Goal: Information Seeking & Learning: Learn about a topic

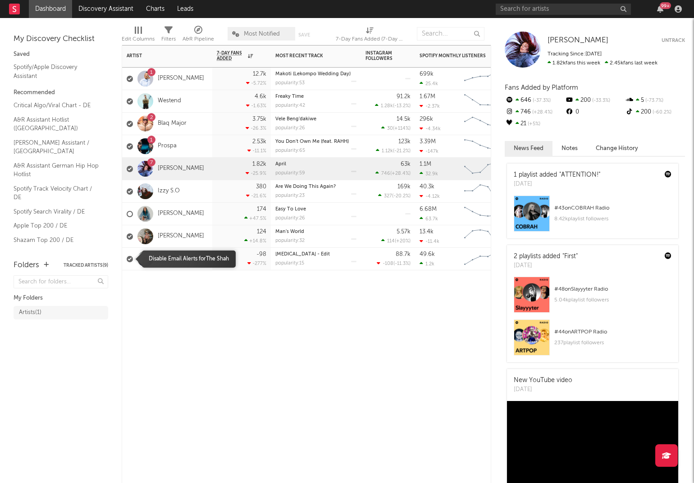
click at [130, 258] on div at bounding box center [130, 259] width 6 height 6
click at [127, 258] on input "checkbox" at bounding box center [127, 259] width 0 height 8
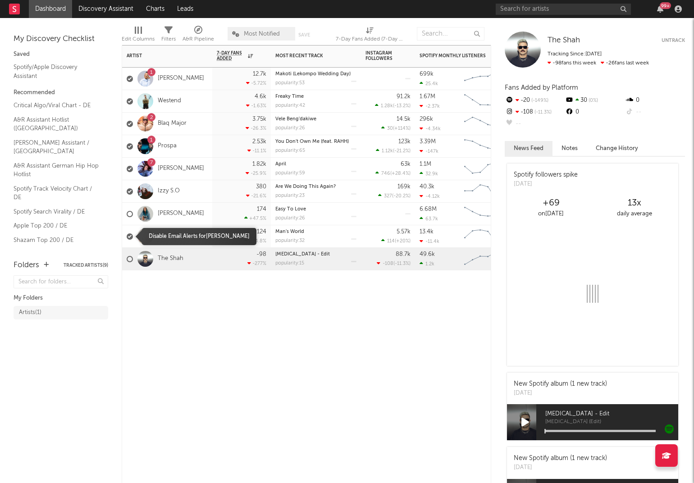
click at [128, 235] on div at bounding box center [130, 236] width 6 height 6
click at [127, 235] on input "checkbox" at bounding box center [127, 237] width 0 height 8
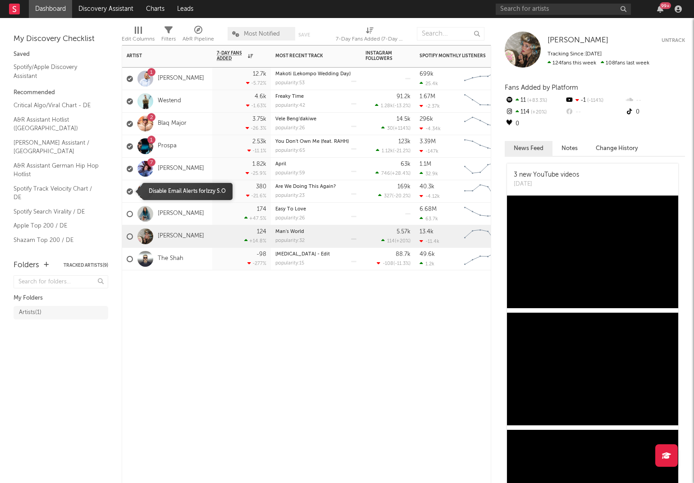
click at [129, 191] on div at bounding box center [130, 191] width 6 height 6
click at [127, 191] on input "checkbox" at bounding box center [127, 191] width 0 height 8
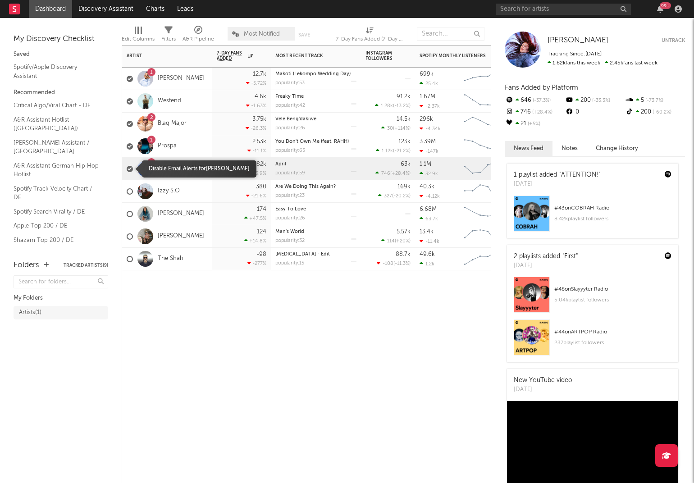
click at [129, 169] on div at bounding box center [130, 169] width 6 height 6
click at [127, 169] on input "checkbox" at bounding box center [127, 169] width 0 height 8
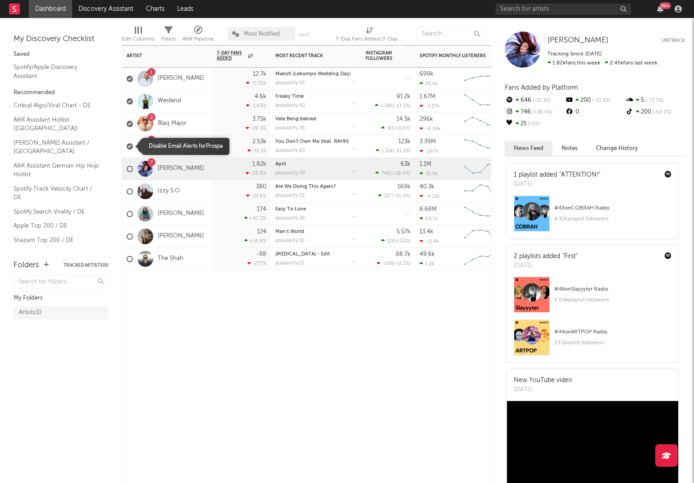
click at [131, 145] on div at bounding box center [130, 146] width 6 height 6
click at [127, 145] on input "checkbox" at bounding box center [127, 146] width 0 height 8
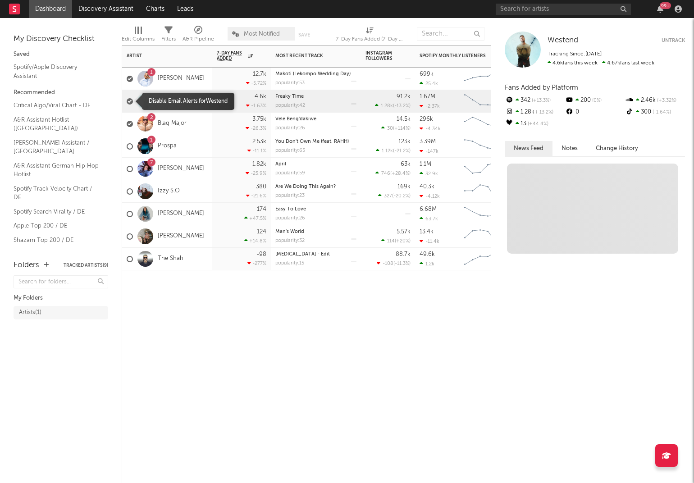
click at [130, 99] on div at bounding box center [130, 101] width 6 height 6
click at [127, 99] on input "checkbox" at bounding box center [127, 101] width 0 height 8
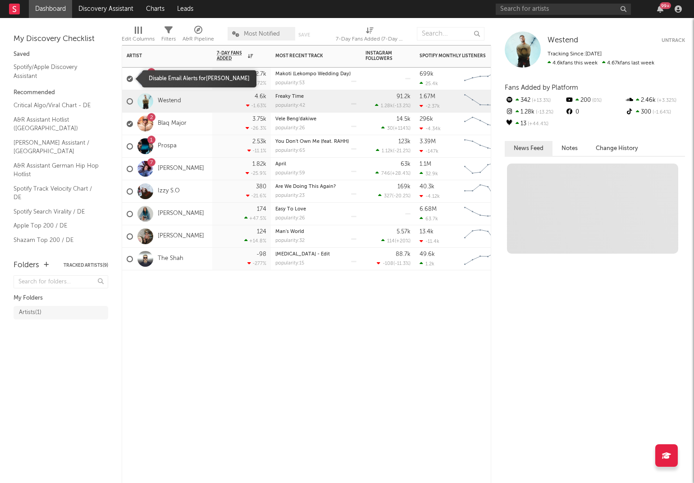
click at [130, 78] on div at bounding box center [130, 79] width 6 height 6
click at [127, 78] on input "checkbox" at bounding box center [127, 79] width 0 height 8
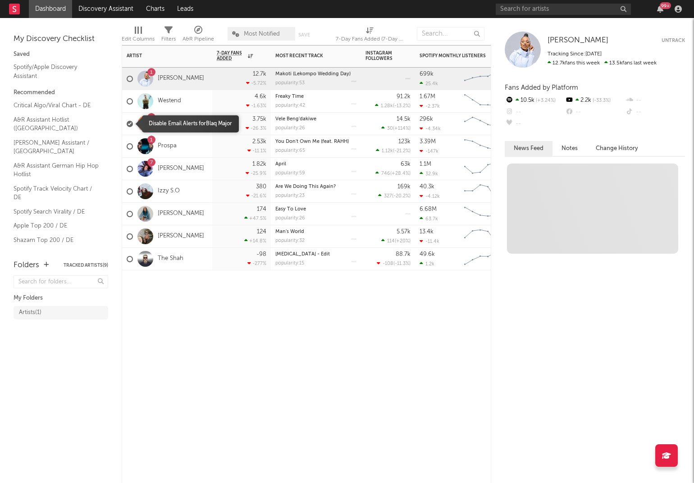
click at [129, 123] on div at bounding box center [130, 124] width 6 height 6
click at [127, 123] on input "checkbox" at bounding box center [127, 124] width 0 height 8
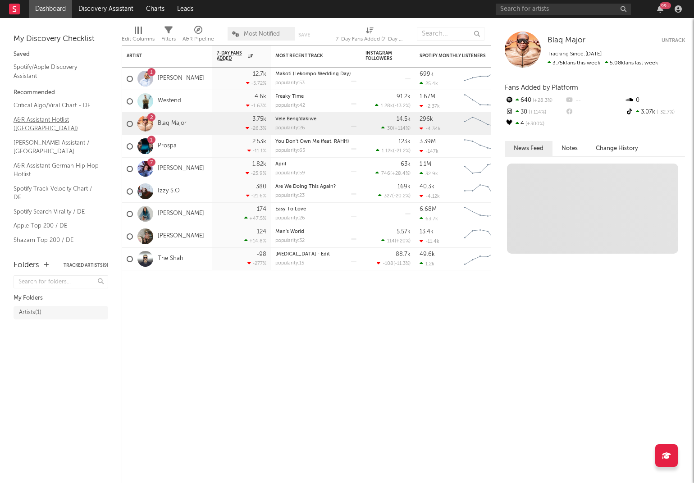
click at [31, 123] on link "A&R Assistant Hotlist ([GEOGRAPHIC_DATA])" at bounding box center [57, 124] width 86 height 18
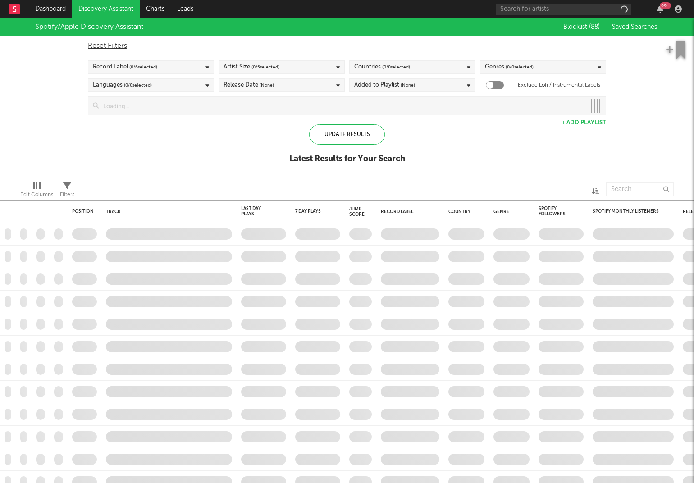
checkbox input "true"
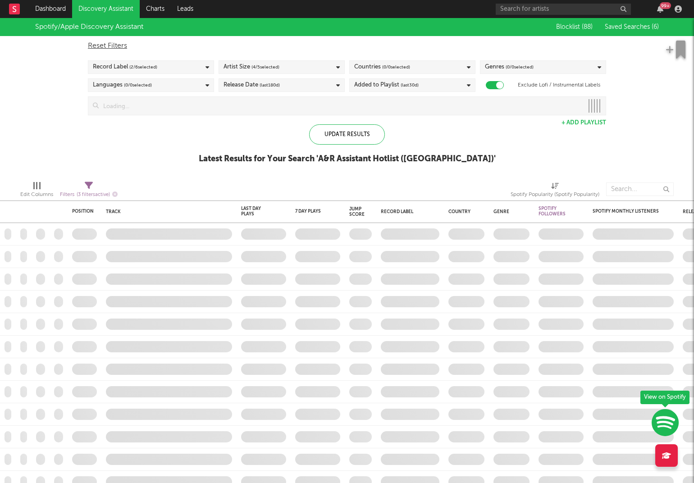
click at [132, 155] on div "Spotify/Apple Discovery Assistant Blocklist ( 88 ) Saved Searches ( 6 ) Reset F…" at bounding box center [347, 95] width 694 height 155
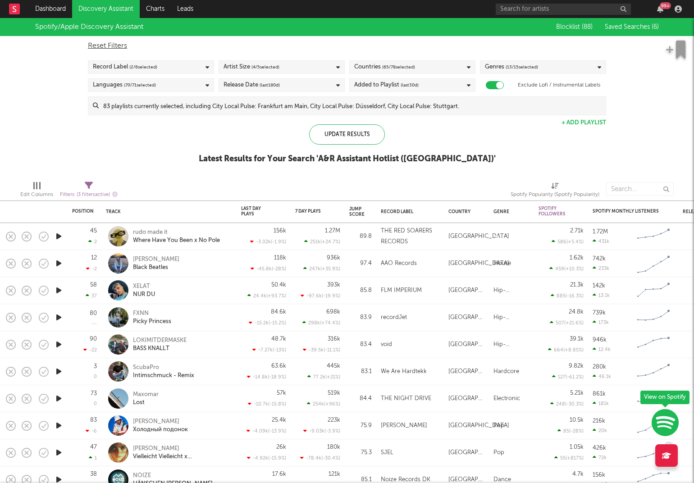
click at [664, 420] on icon "button" at bounding box center [665, 423] width 27 height 28
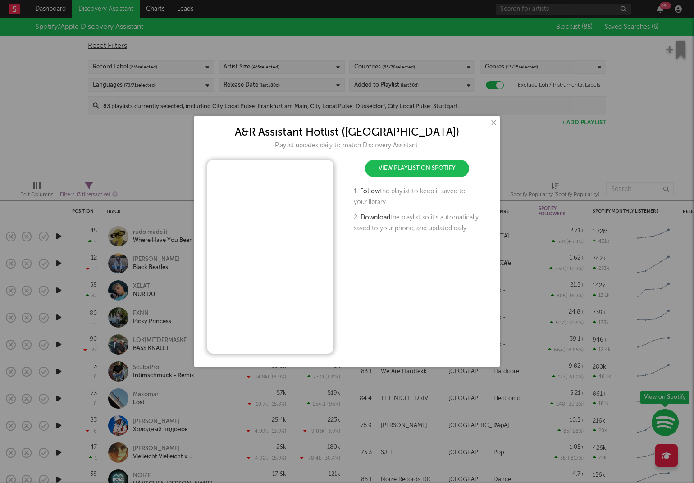
click at [400, 169] on link "View Playlist on Spotify" at bounding box center [417, 168] width 104 height 17
click at [398, 164] on link "View Playlist on Spotify" at bounding box center [417, 168] width 104 height 17
click at [427, 171] on link "View Playlist on Spotify" at bounding box center [417, 168] width 104 height 17
click at [492, 122] on button "×" at bounding box center [493, 123] width 10 height 10
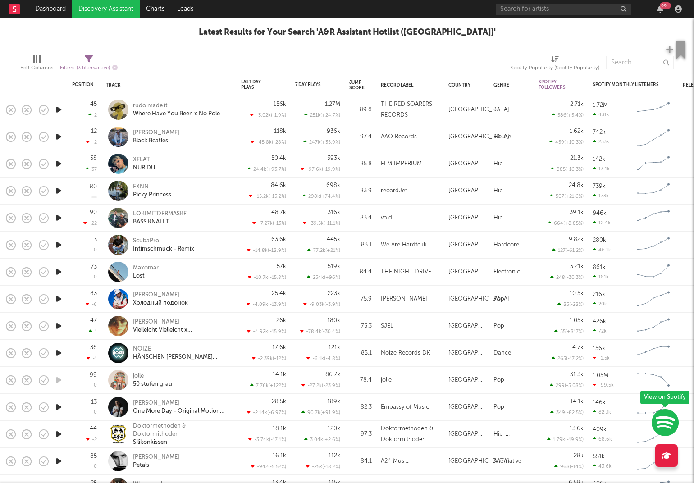
click at [145, 265] on div "Maxomar" at bounding box center [146, 268] width 26 height 8
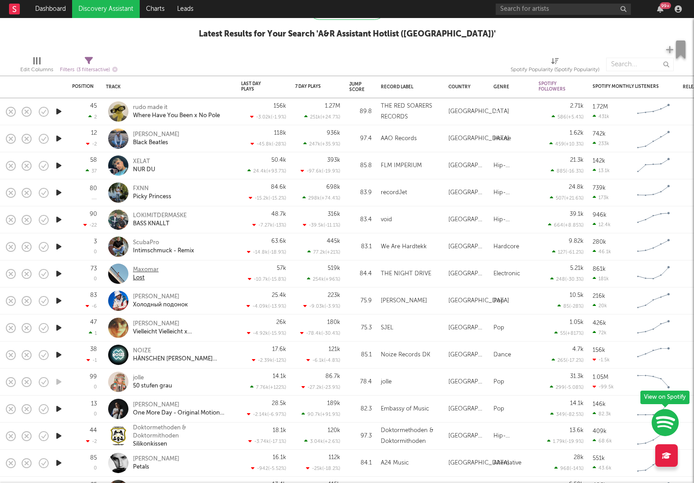
click at [148, 268] on div "Maxomar" at bounding box center [146, 270] width 26 height 8
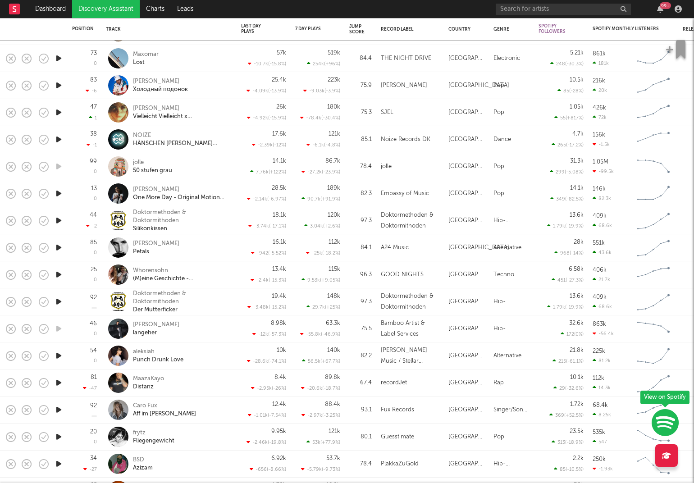
click at [192, 248] on div "mark william lewis Petals" at bounding box center [181, 248] width 97 height 16
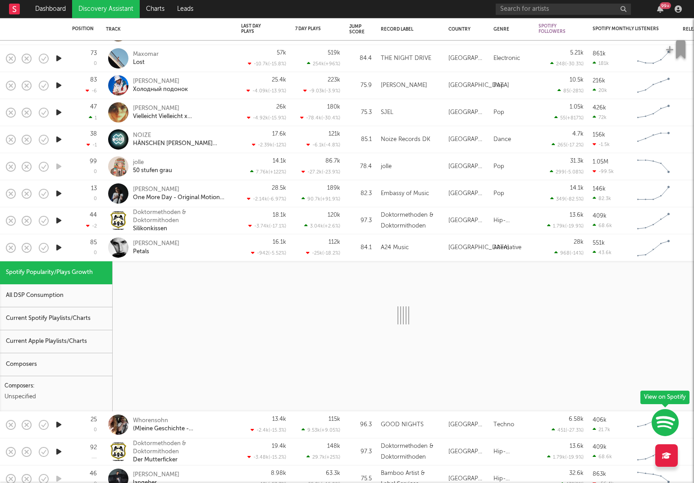
click at [58, 248] on icon "button" at bounding box center [58, 247] width 9 height 11
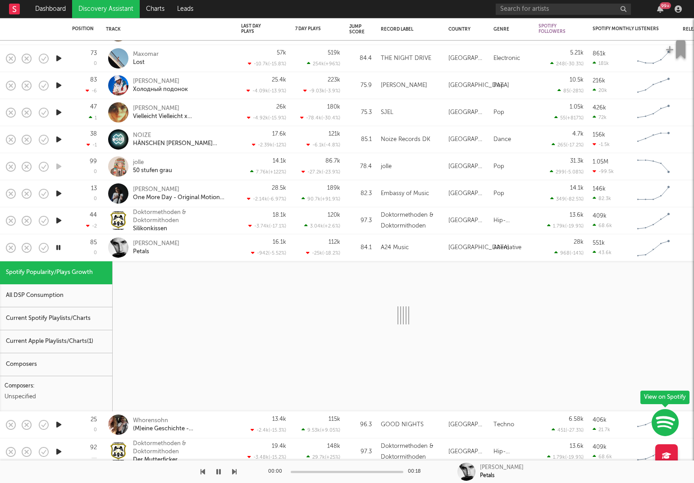
select select "1w"
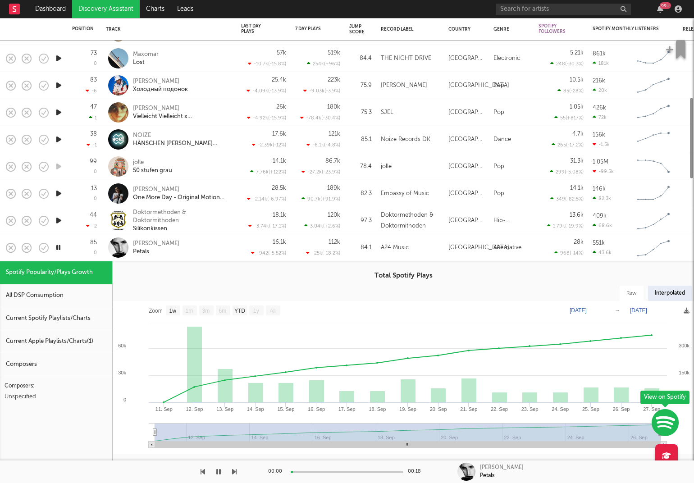
click at [193, 249] on div "mark william lewis Petals" at bounding box center [181, 248] width 97 height 16
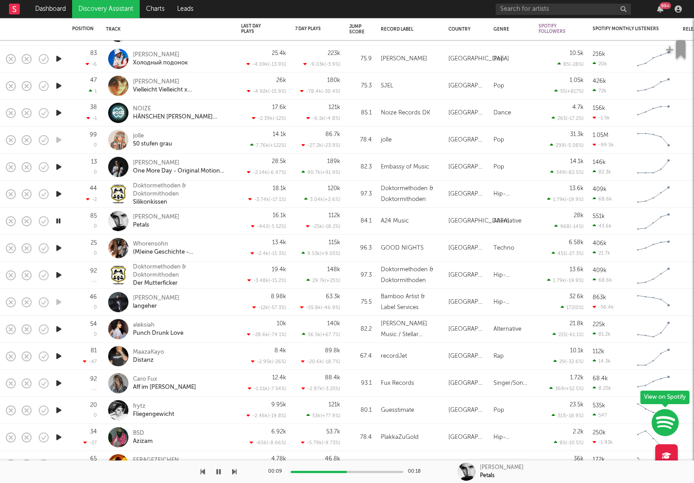
click at [198, 325] on div "aleksiah Punch Drunk Love" at bounding box center [181, 329] width 97 height 16
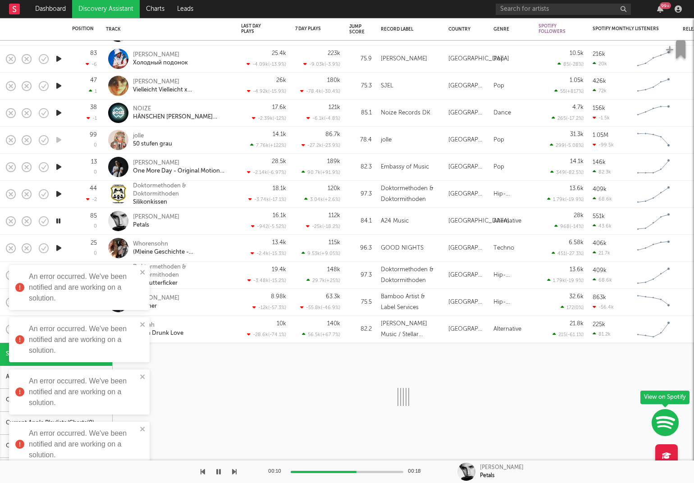
click at [197, 326] on div "aleksiah Punch Drunk Love" at bounding box center [181, 329] width 97 height 16
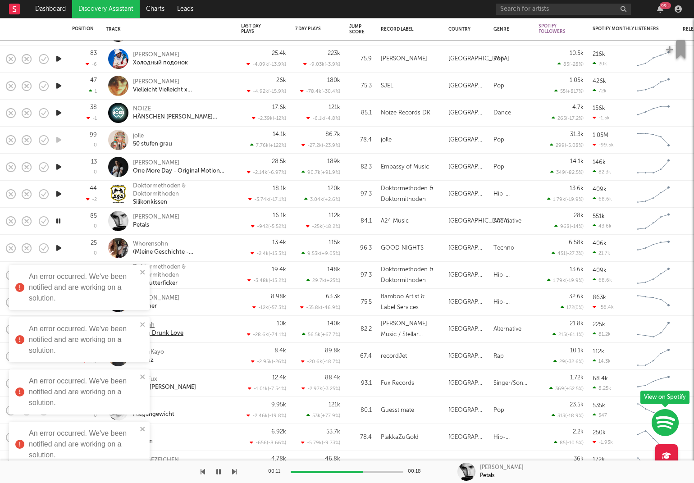
click at [173, 327] on div "aleksiah" at bounding box center [158, 325] width 50 height 8
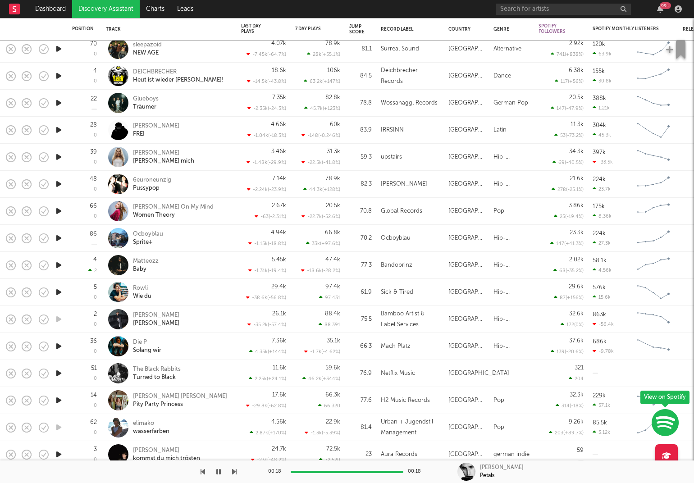
click at [56, 209] on icon "button" at bounding box center [58, 210] width 9 height 11
click at [57, 212] on icon "button" at bounding box center [58, 210] width 9 height 11
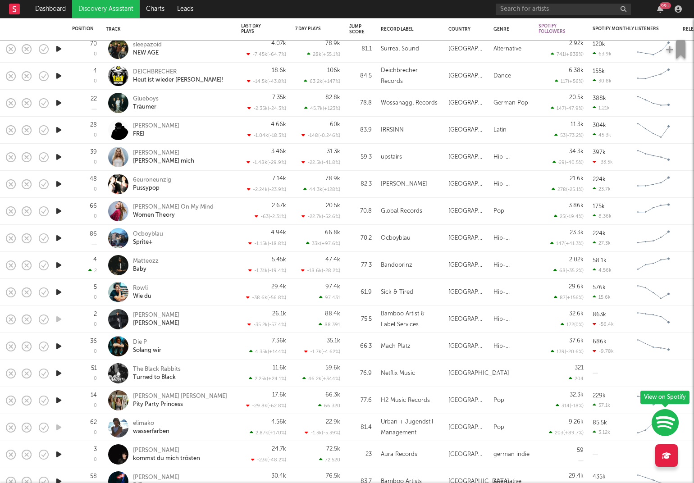
click at [60, 212] on icon "button" at bounding box center [58, 210] width 9 height 11
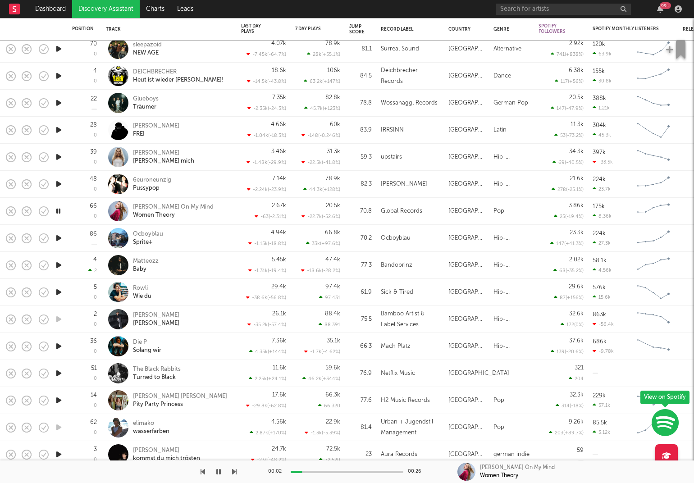
click at [57, 264] on icon "button" at bounding box center [58, 265] width 9 height 11
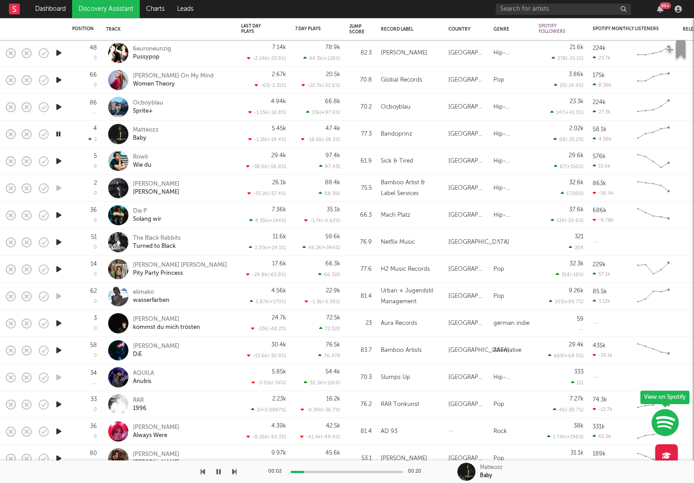
click at [57, 268] on icon "button" at bounding box center [58, 269] width 9 height 11
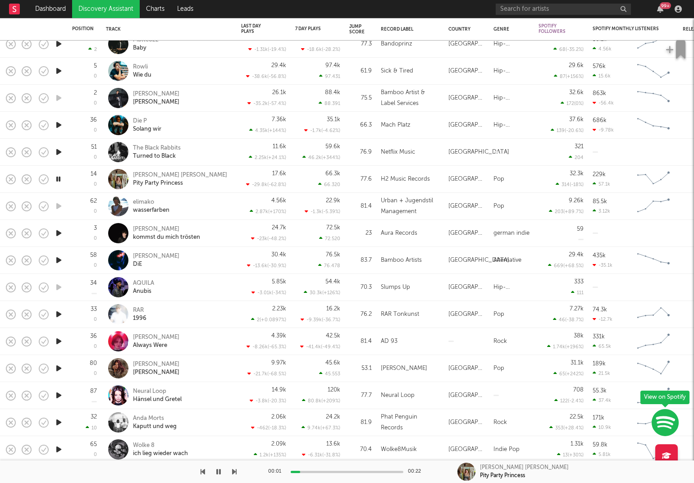
click at [60, 233] on icon "button" at bounding box center [58, 233] width 9 height 11
click at [55, 260] on icon "button" at bounding box center [58, 260] width 9 height 11
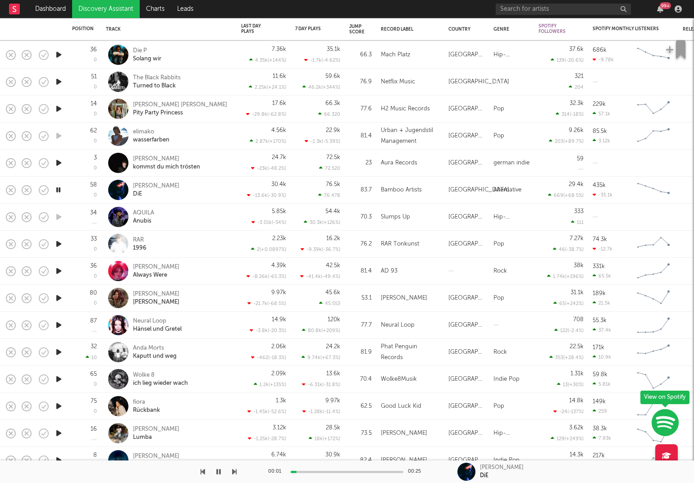
drag, startPoint x: 59, startPoint y: 296, endPoint x: 69, endPoint y: 301, distance: 10.9
click at [59, 296] on icon "button" at bounding box center [58, 297] width 9 height 11
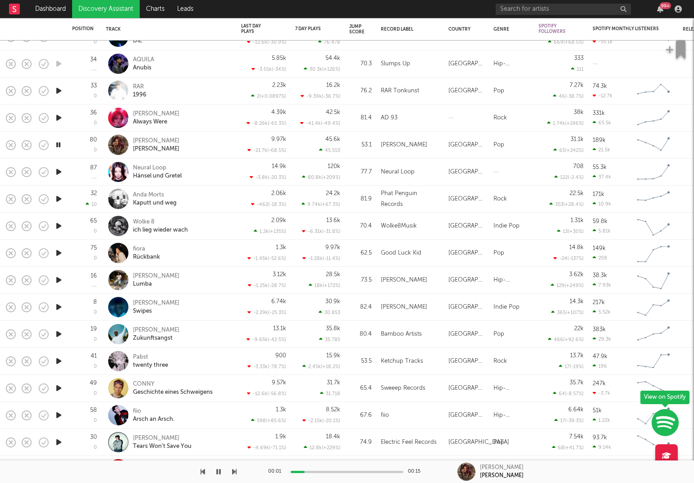
click at [57, 277] on icon "button" at bounding box center [58, 279] width 9 height 11
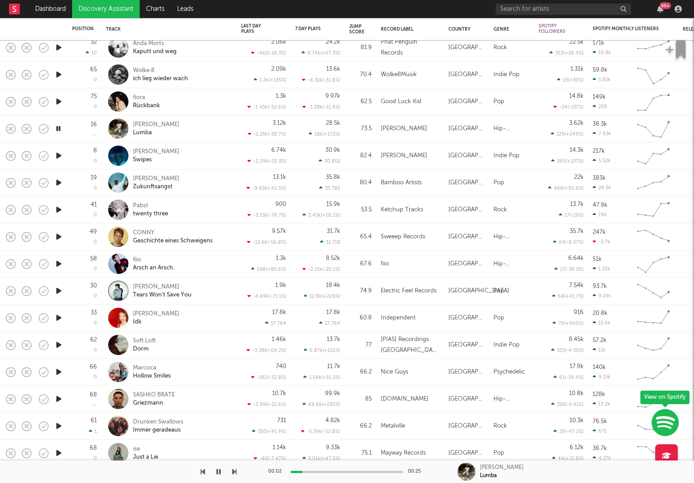
drag, startPoint x: 59, startPoint y: 289, endPoint x: 91, endPoint y: 296, distance: 32.2
click at [59, 289] on icon "button" at bounding box center [58, 290] width 9 height 11
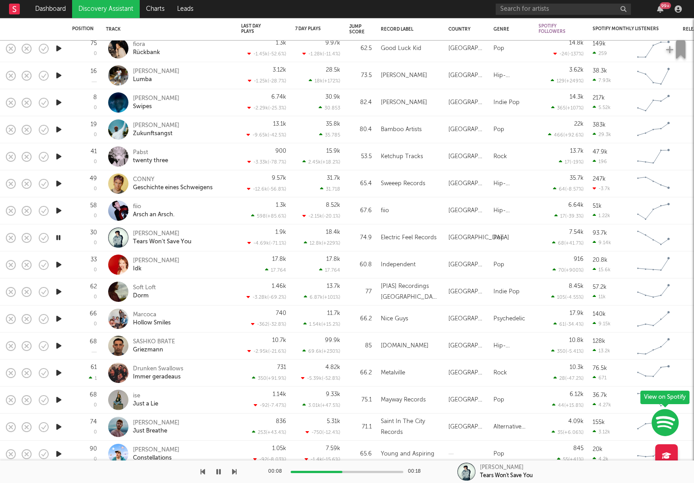
click at [59, 266] on icon "button" at bounding box center [58, 264] width 9 height 11
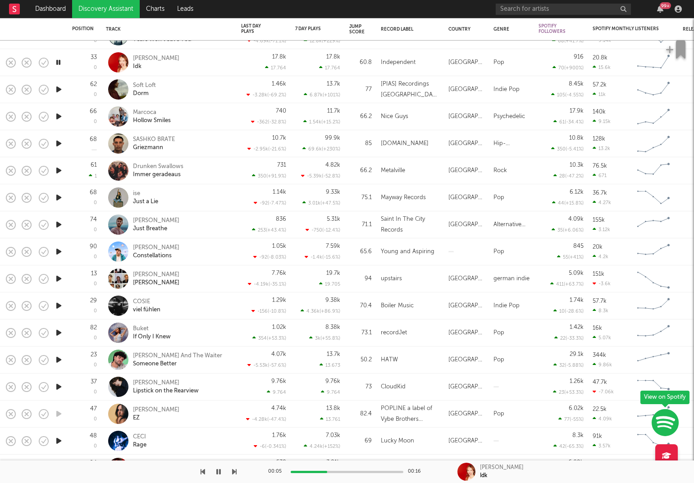
click at [55, 196] on icon "button" at bounding box center [58, 197] width 9 height 11
click at [60, 333] on icon "button" at bounding box center [58, 332] width 9 height 11
click at [58, 360] on icon "button" at bounding box center [58, 359] width 9 height 11
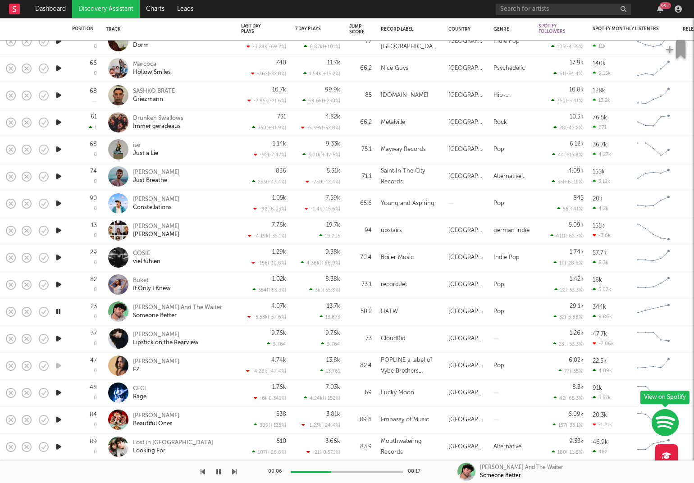
click at [57, 337] on icon "button" at bounding box center [58, 338] width 9 height 11
click at [55, 395] on icon "button" at bounding box center [58, 392] width 9 height 11
click at [58, 420] on icon "button" at bounding box center [58, 419] width 9 height 11
click at [59, 445] on icon "button" at bounding box center [58, 446] width 9 height 11
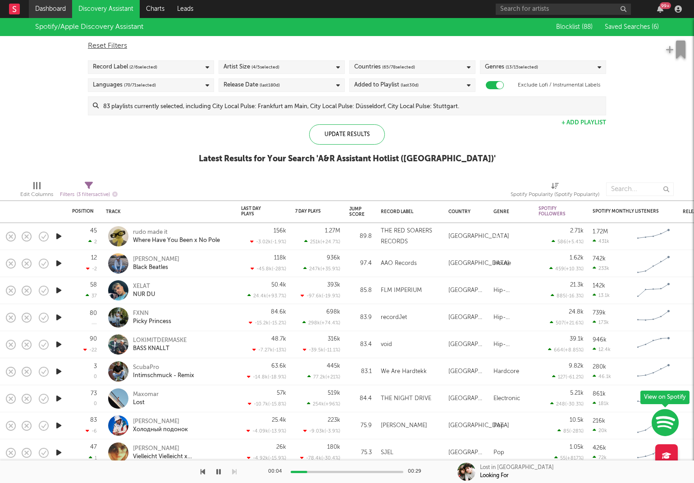
click at [46, 7] on link "Dashboard" at bounding box center [50, 9] width 43 height 18
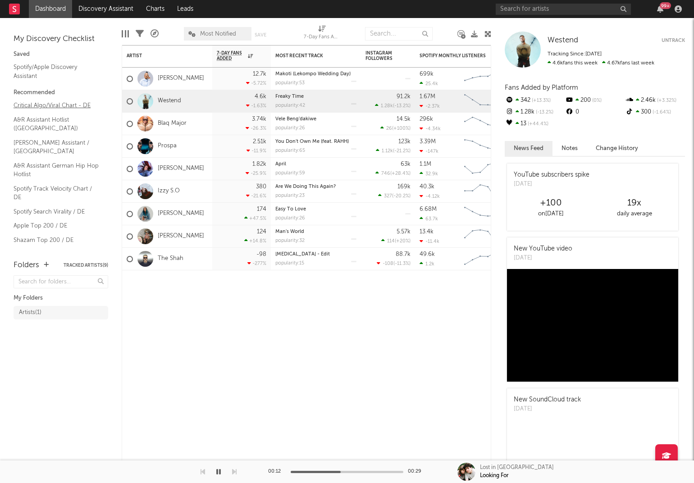
click at [43, 107] on link "Critical Algo/Viral Chart - DE" at bounding box center [57, 105] width 86 height 10
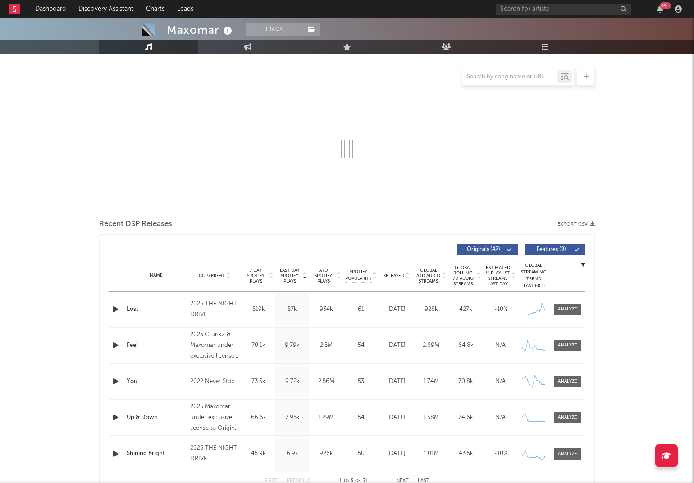
scroll to position [88, 0]
select select "6m"
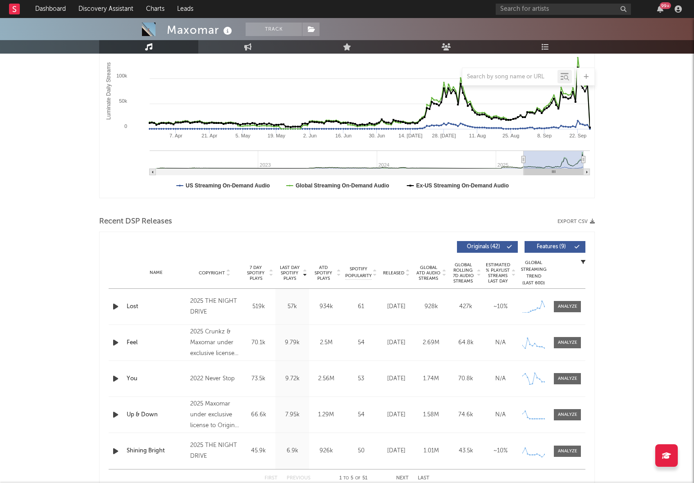
scroll to position [165, 0]
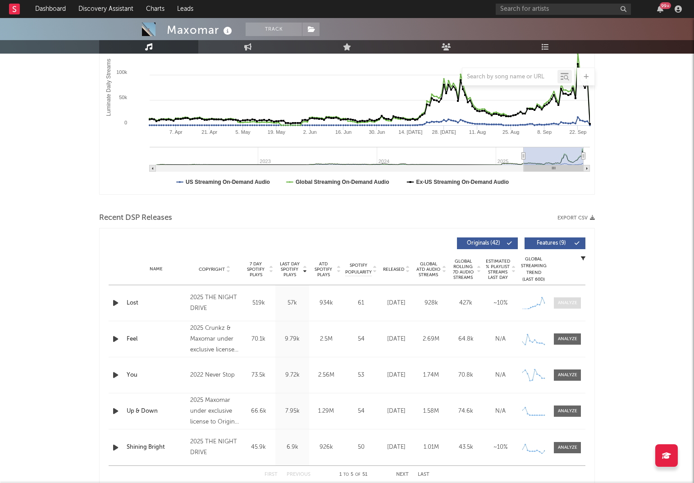
click at [572, 302] on div at bounding box center [567, 303] width 19 height 7
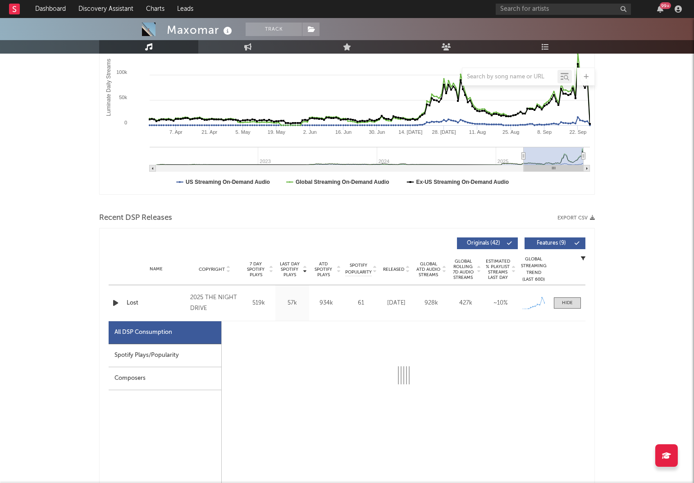
select select "1w"
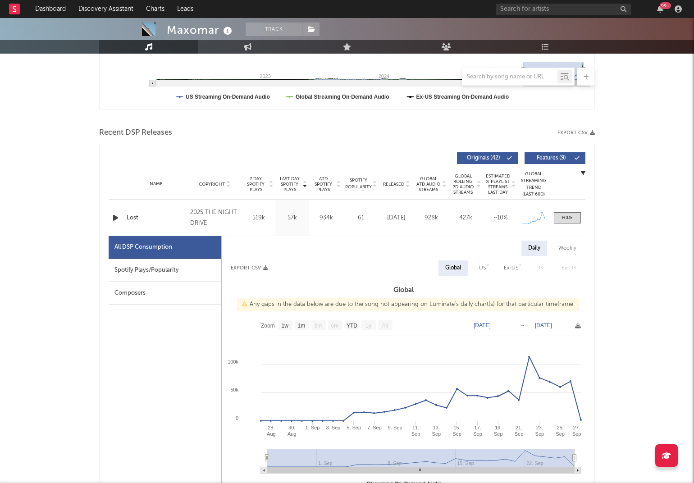
scroll to position [300, 0]
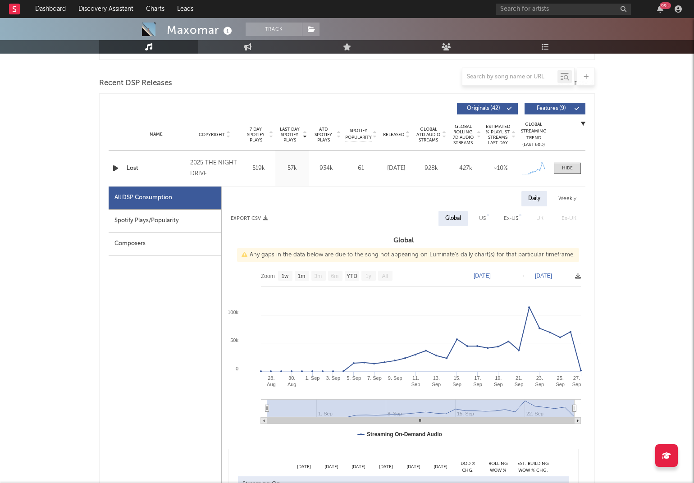
click at [133, 218] on div "Spotify Plays/Popularity" at bounding box center [165, 221] width 113 height 23
select select "1w"
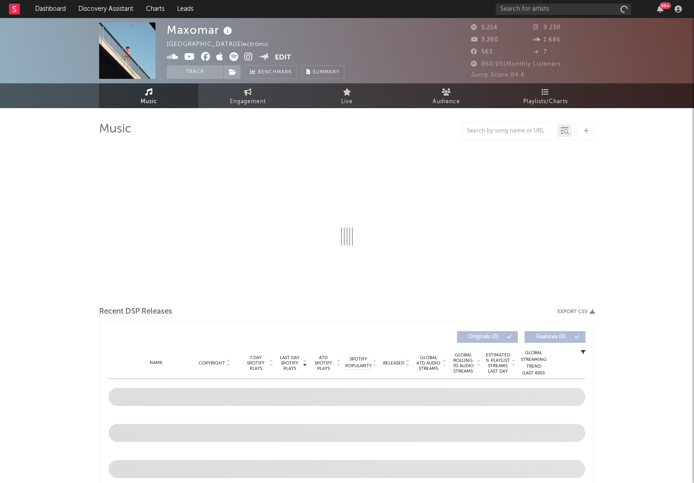
select select "6m"
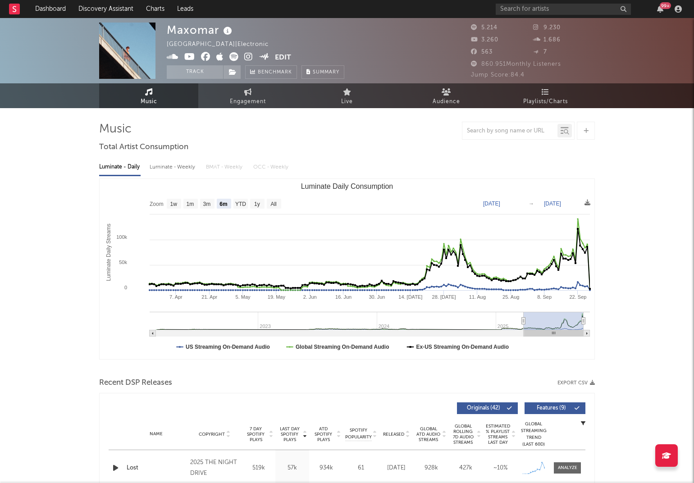
click at [249, 57] on icon at bounding box center [248, 56] width 9 height 9
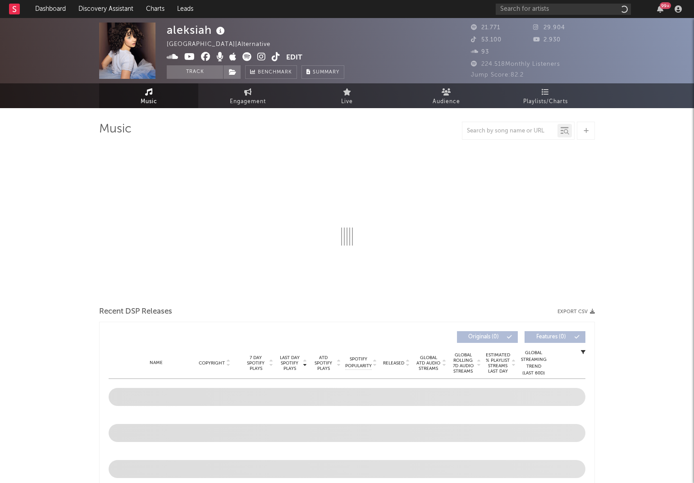
select select "6m"
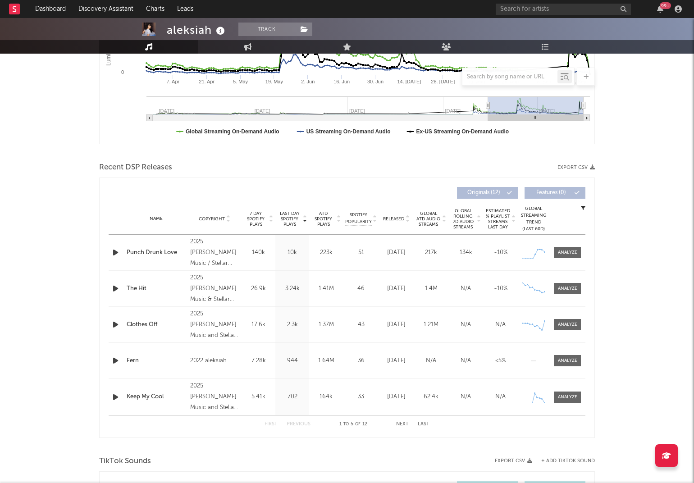
scroll to position [233, 0]
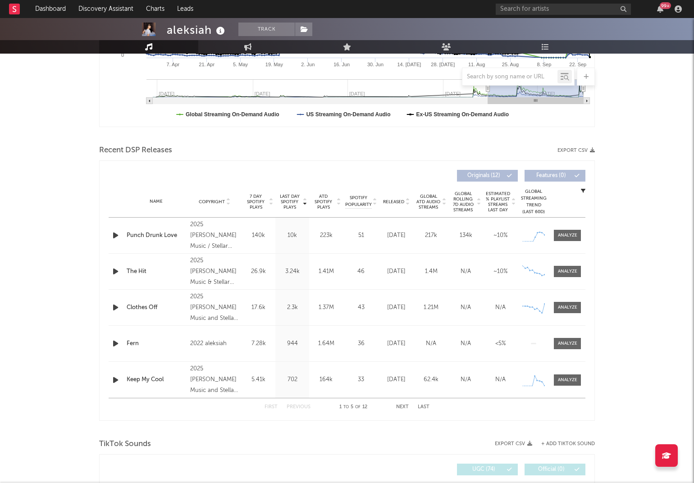
click at [116, 235] on icon "button" at bounding box center [115, 235] width 9 height 11
click at [115, 272] on icon "button" at bounding box center [115, 271] width 9 height 11
click at [114, 306] on icon "button" at bounding box center [115, 307] width 9 height 11
click at [115, 306] on icon "button" at bounding box center [115, 307] width 9 height 11
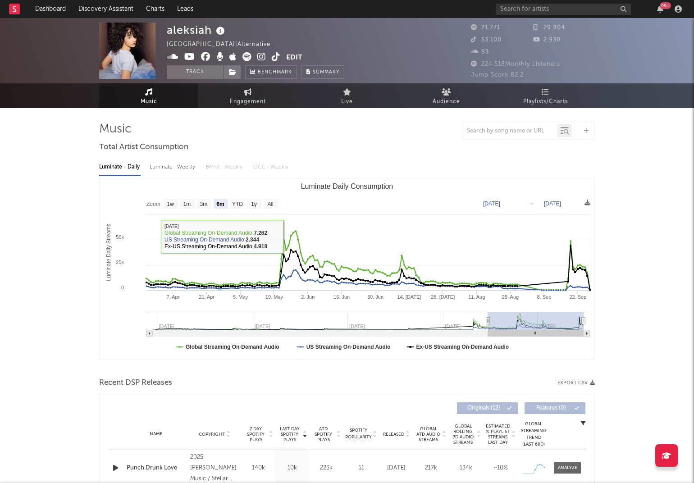
scroll to position [0, 0]
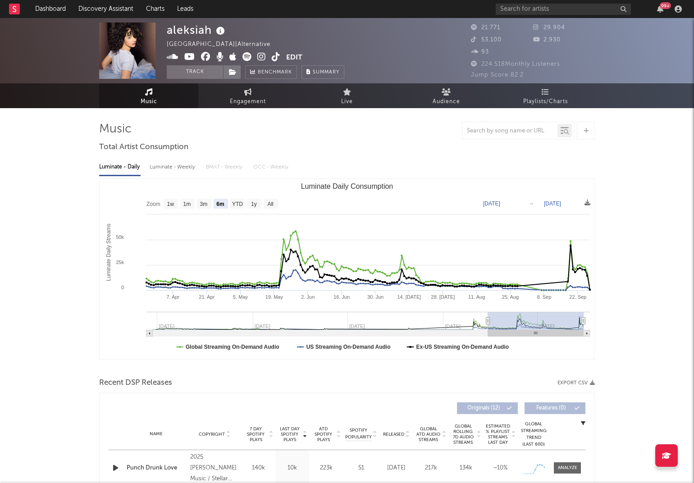
click at [260, 55] on icon at bounding box center [261, 56] width 9 height 9
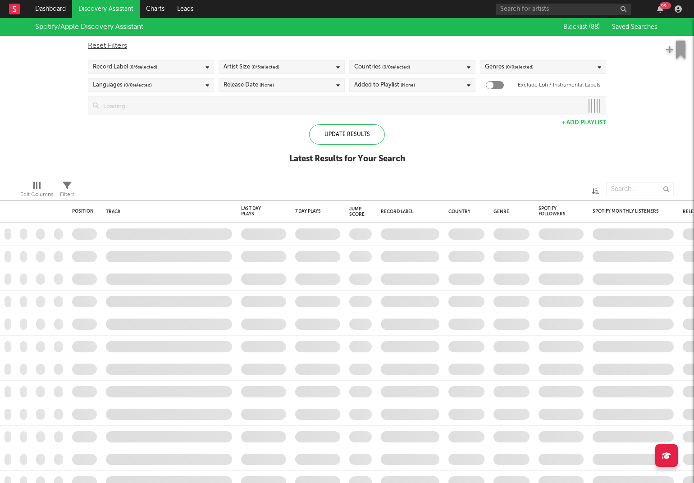
checkbox input "true"
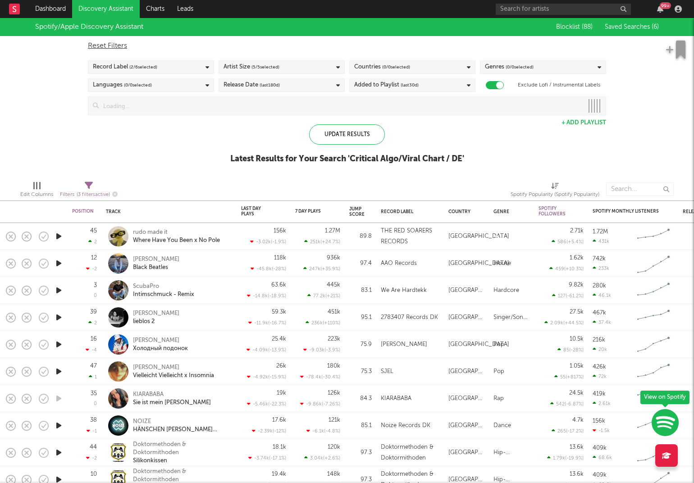
click at [57, 235] on icon "button" at bounding box center [58, 236] width 9 height 11
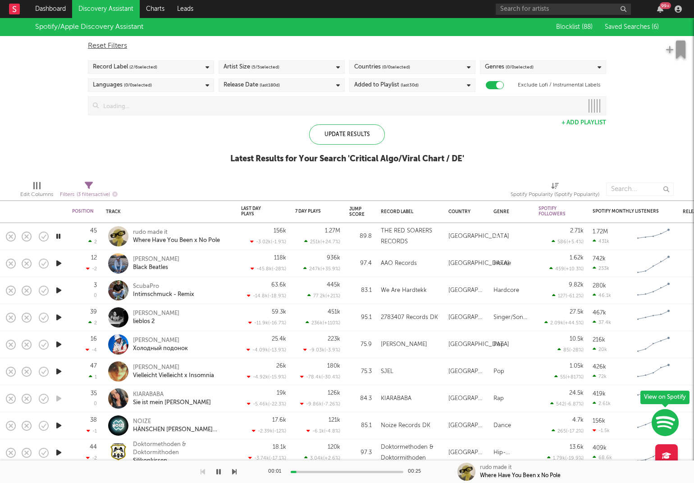
click at [57, 236] on icon "button" at bounding box center [58, 236] width 9 height 11
